Goal: Find specific page/section: Find specific page/section

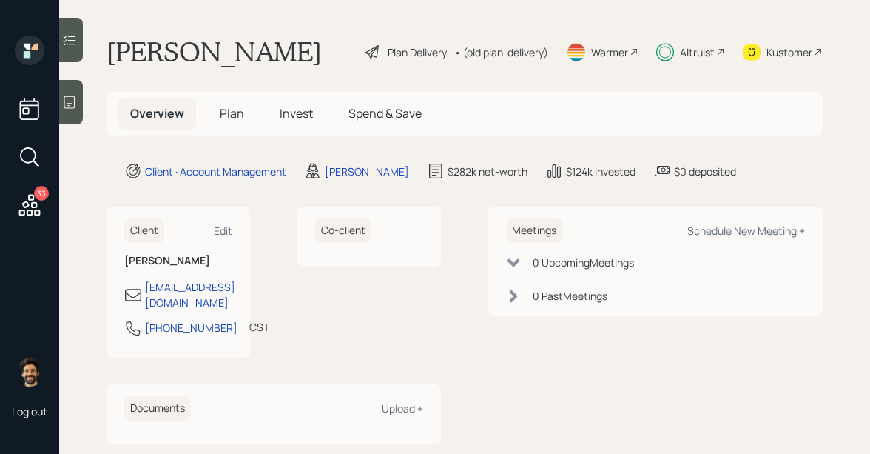
click at [693, 52] on div "Altruist" at bounding box center [697, 52] width 35 height 16
